Goal: Transaction & Acquisition: Purchase product/service

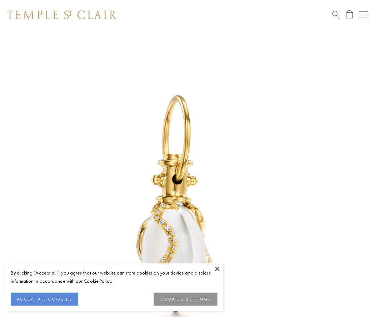
scroll to position [9, 0]
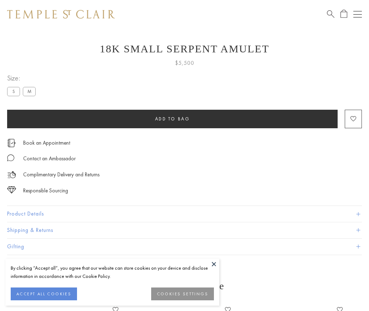
click at [172, 119] on span "Add to bag" at bounding box center [172, 119] width 35 height 6
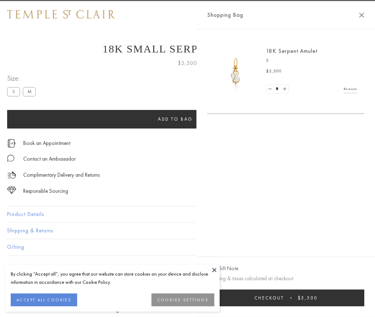
click at [320, 298] on button "Checkout $5,500" at bounding box center [285, 297] width 157 height 17
